Goal: Book appointment/travel/reservation

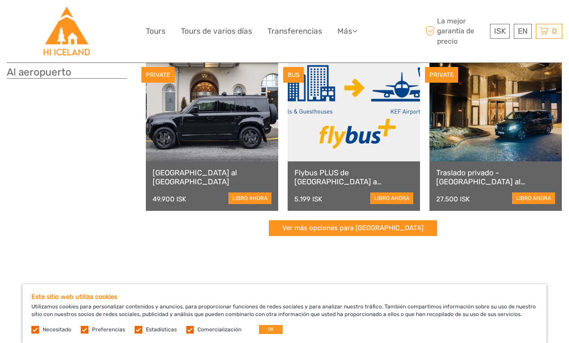
scroll to position [164, 0]
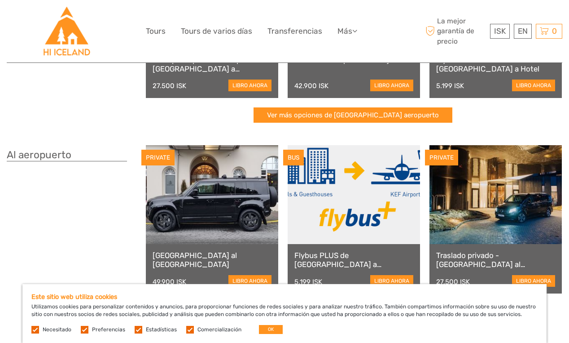
click at [359, 228] on link at bounding box center [354, 194] width 132 height 99
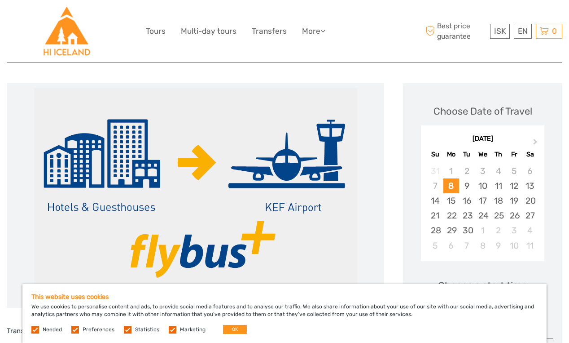
scroll to position [99, 0]
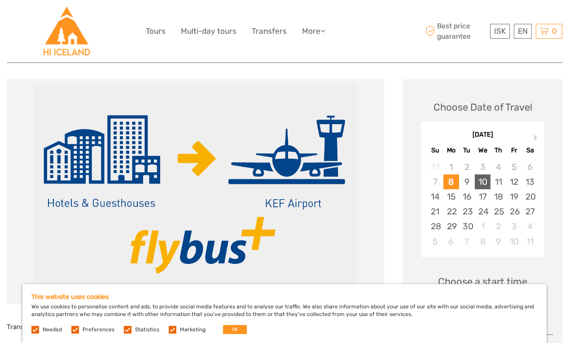
click at [482, 182] on div "10" at bounding box center [483, 181] width 16 height 15
click at [232, 329] on button "OK" at bounding box center [235, 329] width 24 height 9
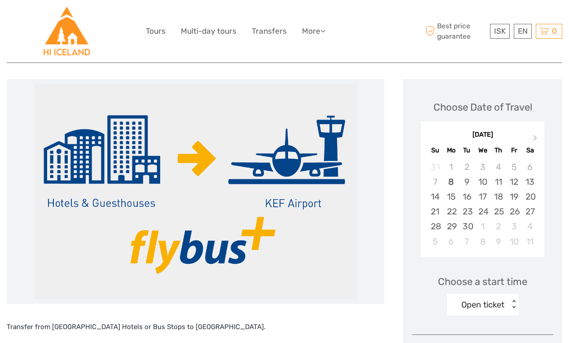
click at [483, 181] on div "10" at bounding box center [483, 181] width 16 height 15
click at [496, 299] on div "Open ticket < >" at bounding box center [483, 305] width 72 height 22
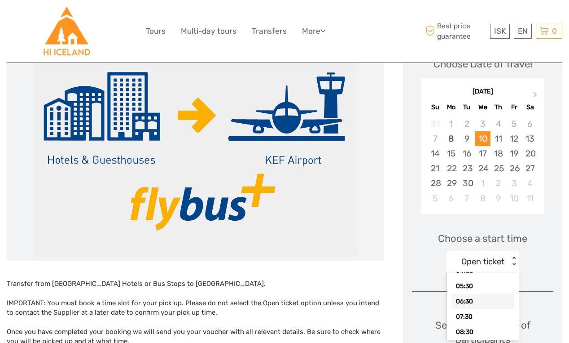
scroll to position [48, 0]
click at [513, 258] on div "< >" at bounding box center [514, 260] width 8 height 9
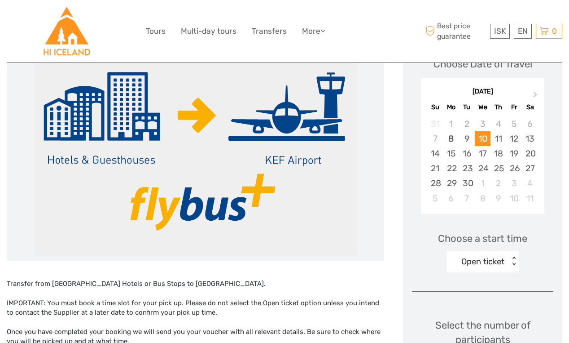
click at [513, 258] on div "< >" at bounding box center [514, 260] width 8 height 9
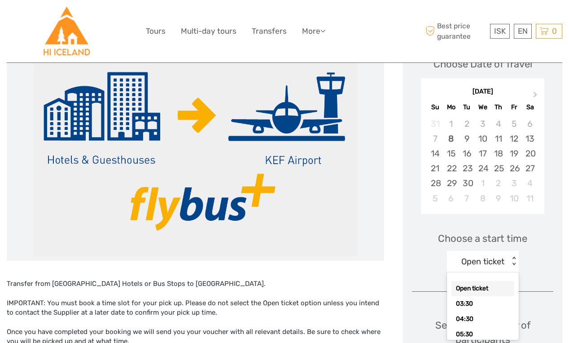
click at [482, 136] on div "10" at bounding box center [483, 138] width 16 height 15
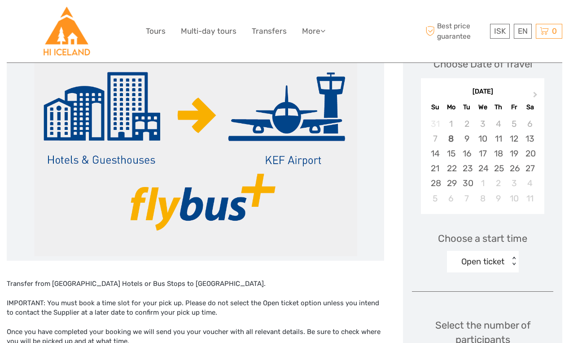
click at [482, 136] on div "10" at bounding box center [483, 138] width 16 height 15
click at [484, 137] on div "10" at bounding box center [483, 138] width 16 height 15
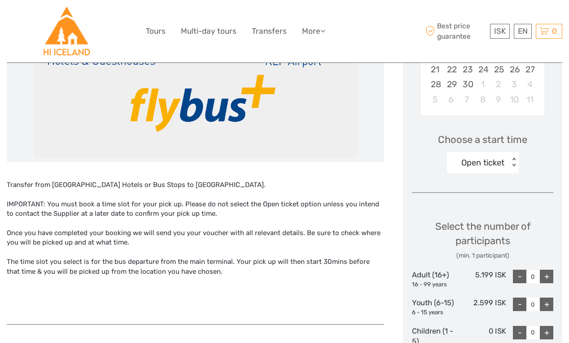
scroll to position [271, 0]
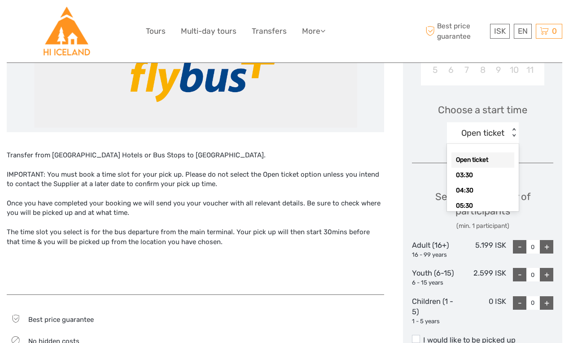
click at [512, 137] on div "< >" at bounding box center [514, 132] width 8 height 9
click at [478, 156] on div "04:30" at bounding box center [483, 152] width 63 height 15
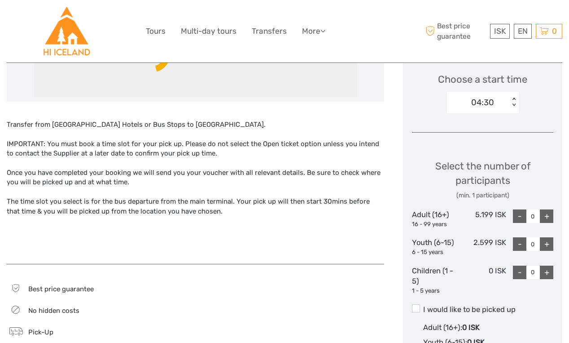
scroll to position [302, 0]
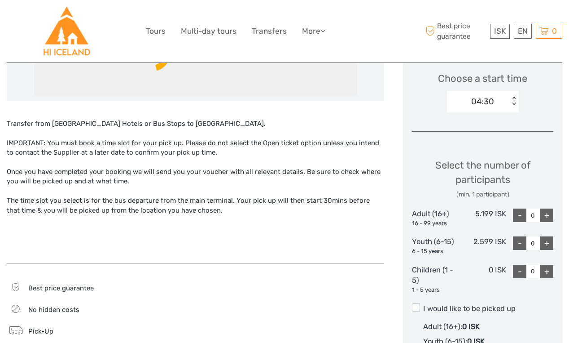
click at [544, 212] on div "+" at bounding box center [546, 214] width 13 height 13
type input "2"
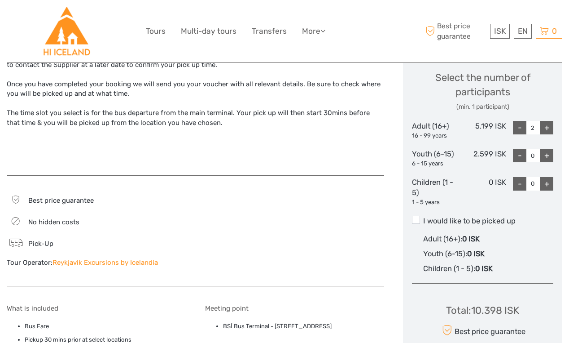
scroll to position [389, 0]
click at [414, 221] on span at bounding box center [416, 220] width 8 height 8
click at [423, 218] on input "I would like to be picked up" at bounding box center [423, 218] width 0 height 0
click at [418, 221] on span at bounding box center [416, 220] width 8 height 8
click at [423, 218] on input "I would like to be picked up" at bounding box center [423, 218] width 0 height 0
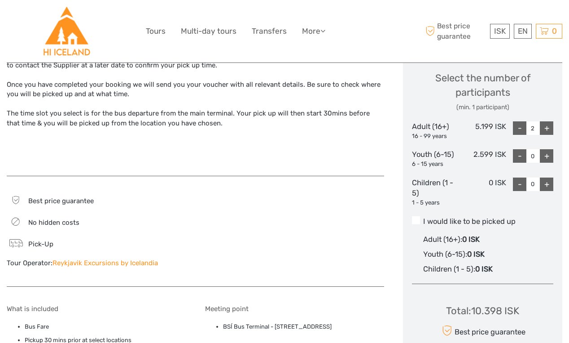
click at [418, 221] on span at bounding box center [416, 220] width 8 height 8
click at [423, 218] on input "I would like to be picked up" at bounding box center [423, 218] width 0 height 0
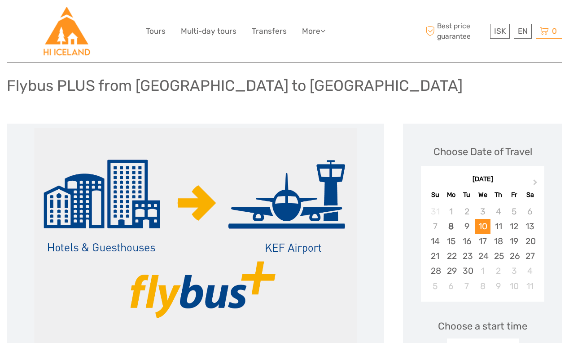
scroll to position [52, 0]
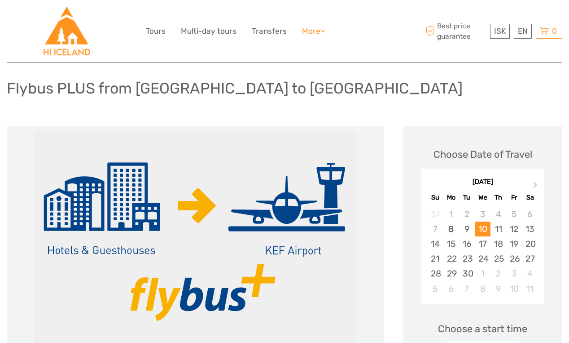
click at [316, 31] on link "More" at bounding box center [313, 31] width 23 height 13
click at [272, 31] on link "Transfers" at bounding box center [269, 31] width 35 height 13
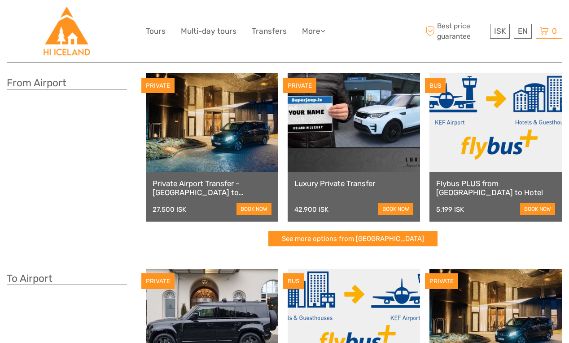
scroll to position [4, 0]
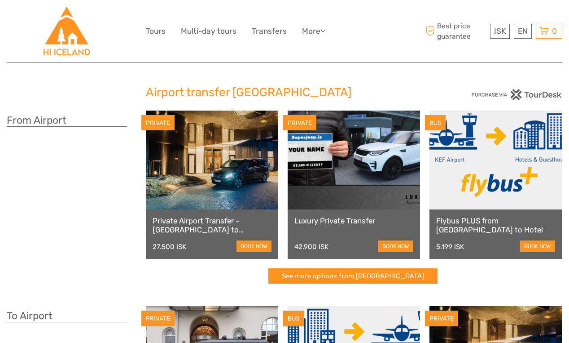
click at [506, 191] on link at bounding box center [496, 159] width 132 height 99
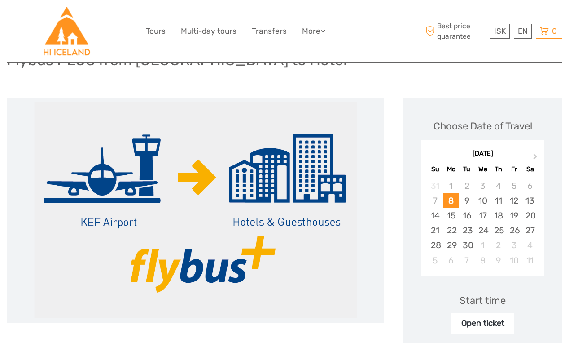
scroll to position [81, 0]
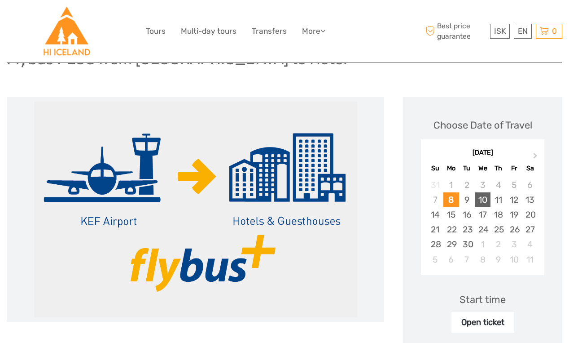
click at [483, 200] on div "10" at bounding box center [483, 199] width 16 height 15
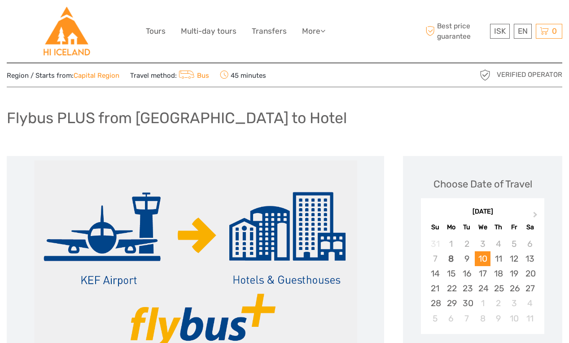
scroll to position [0, 0]
